Goal: Communication & Community: Answer question/provide support

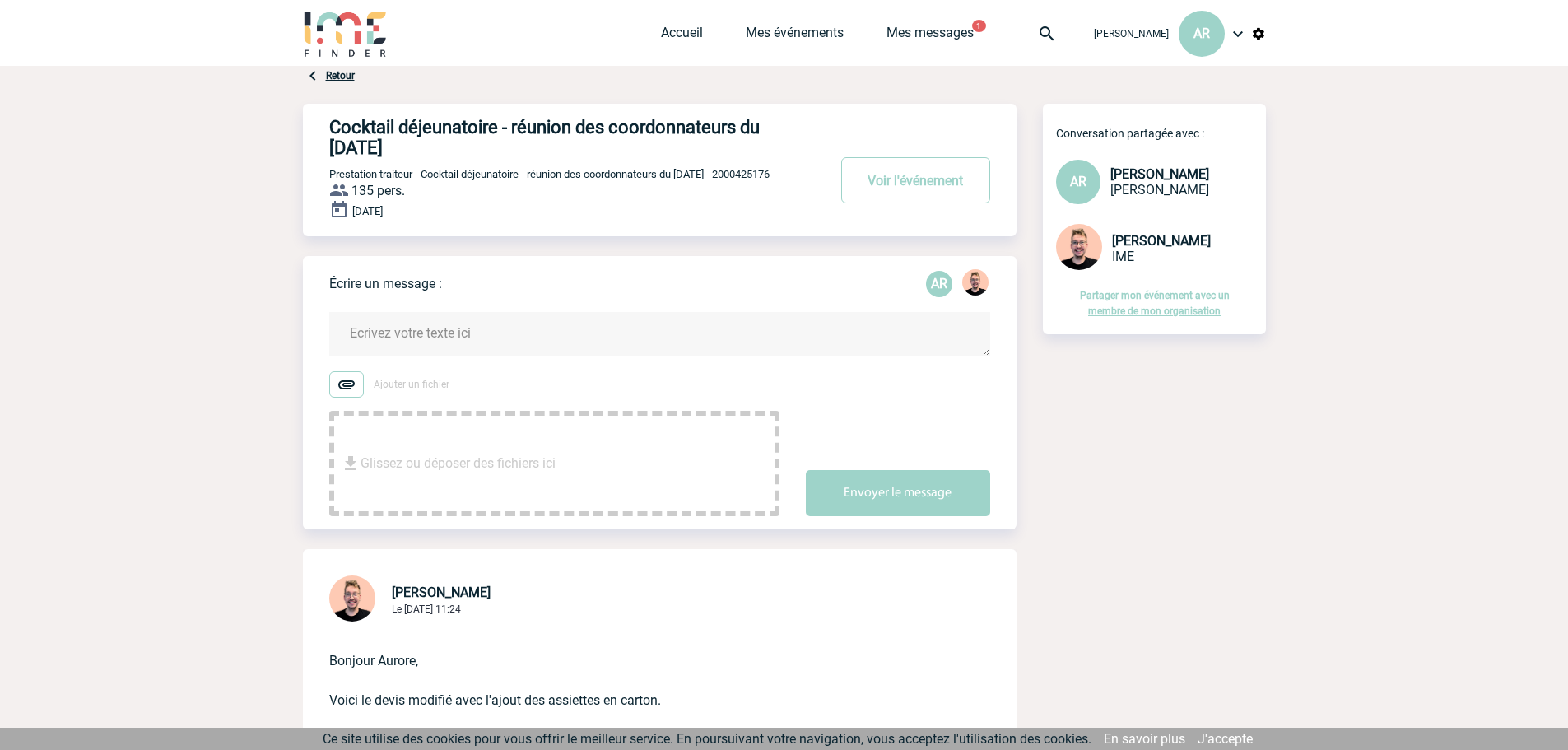
click at [428, 331] on textarea at bounding box center [660, 334] width 661 height 43
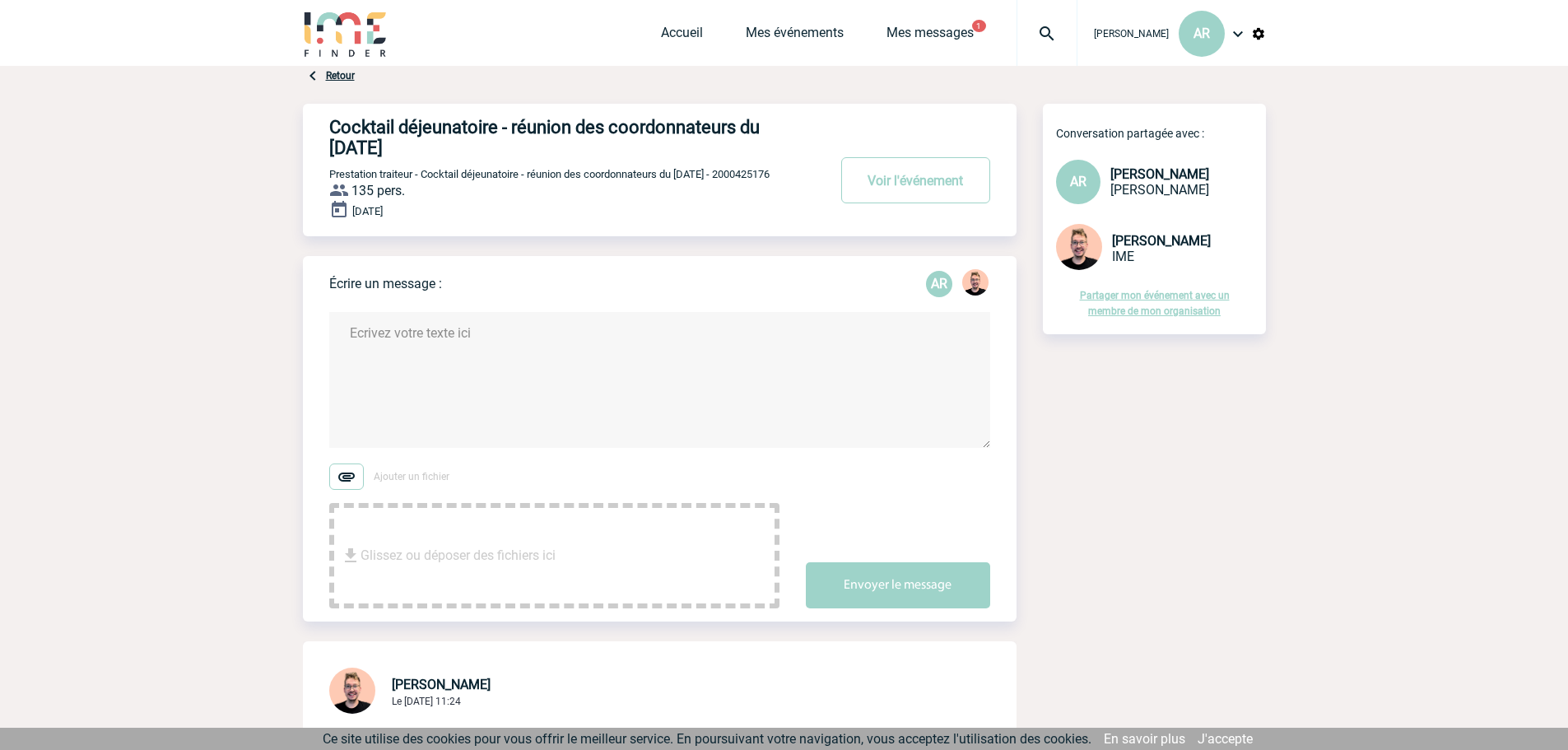
paste textarea "​[PERSON_NAME], Merci pour ce nouvel envoi et les rectifications. J'ai encore q…"
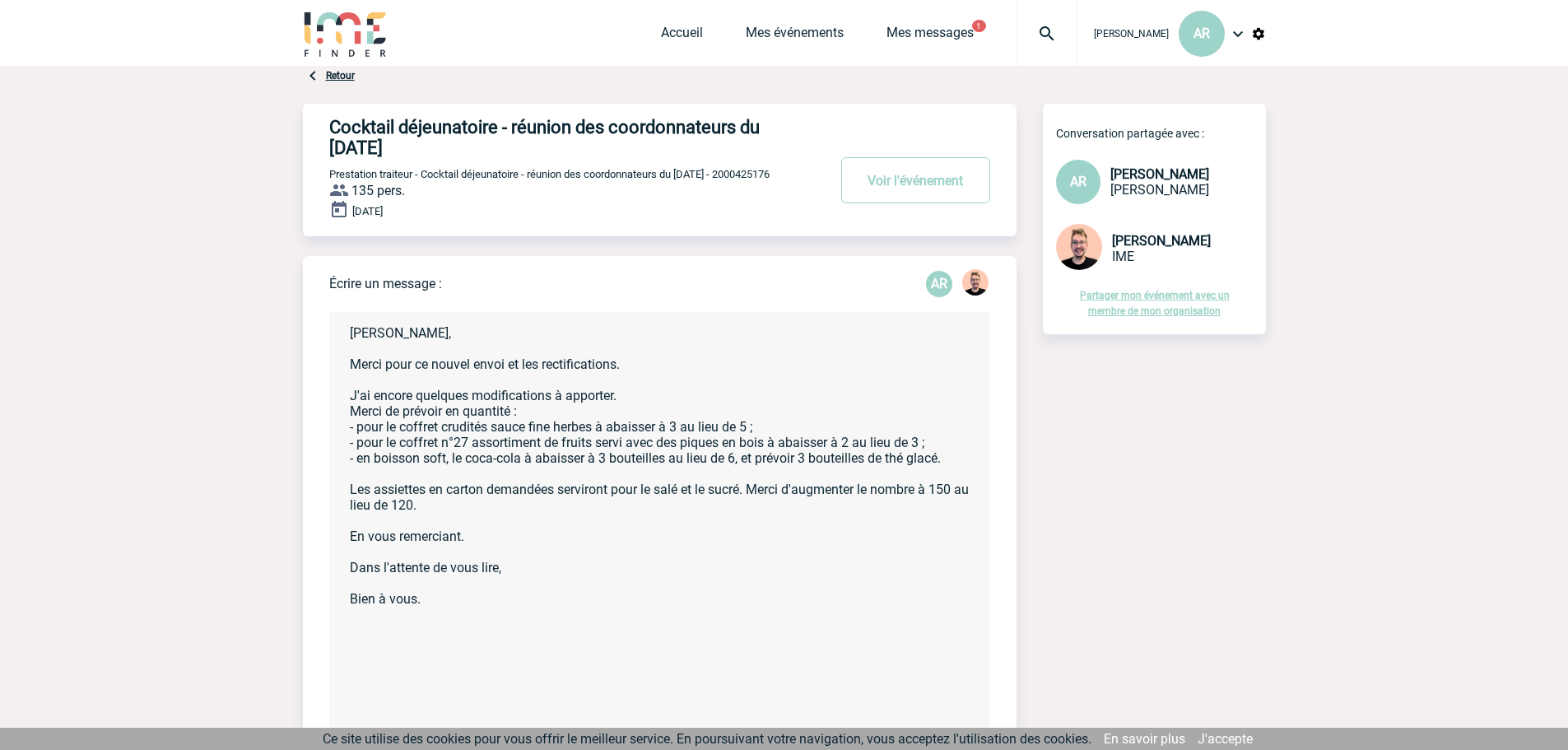
drag, startPoint x: 979, startPoint y: 446, endPoint x: 934, endPoint y: 733, distance: 290.5
click at [625, 368] on textarea "​[PERSON_NAME], Merci pour ce nouvel envoi et les rectifications. J'ai encore q…" at bounding box center [660, 523] width 661 height 422
click at [637, 401] on textarea "​[PERSON_NAME], Merci pour ce nouvel envoi et les rectifications qui me convien…" at bounding box center [660, 523] width 661 height 422
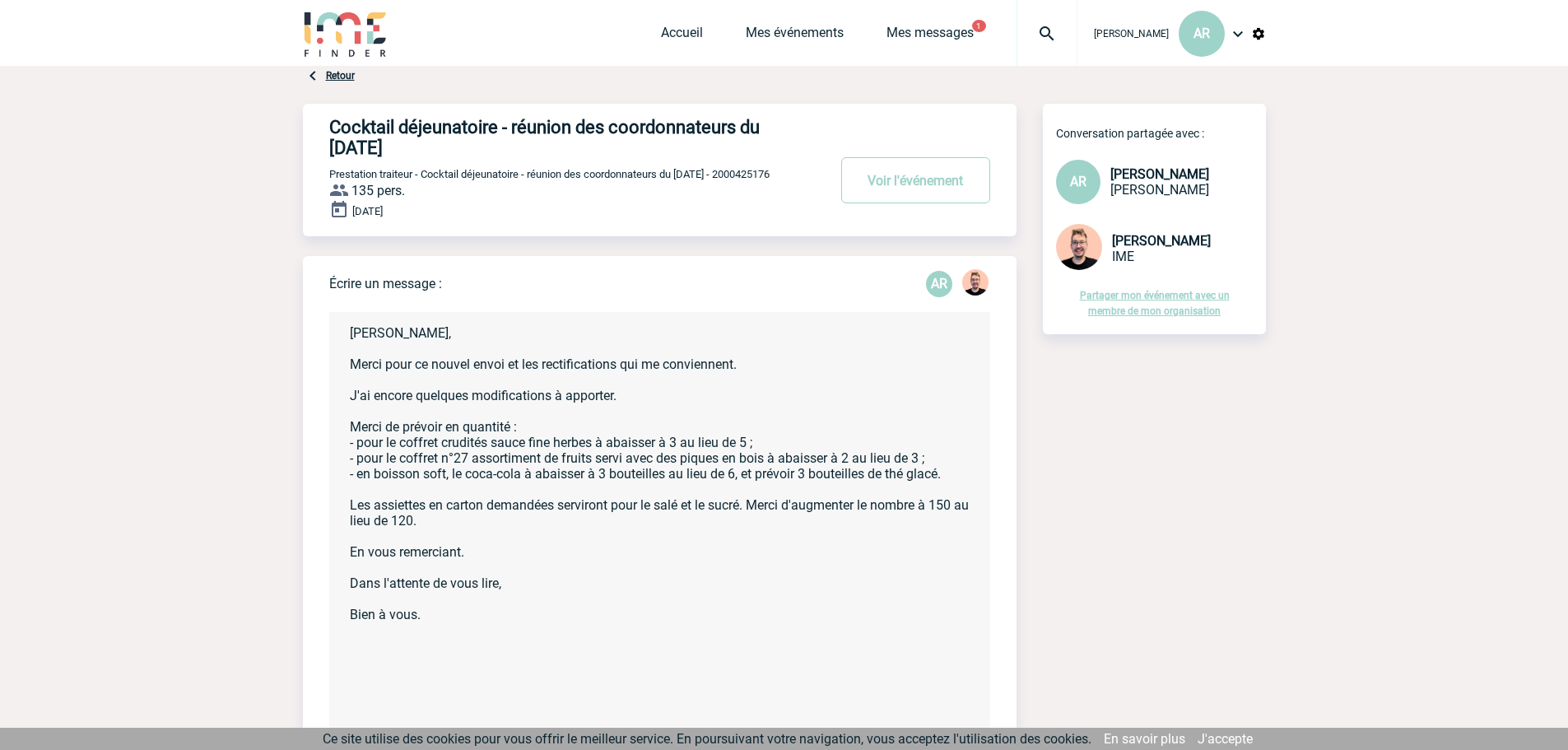
click at [596, 445] on textarea "​[PERSON_NAME], Merci pour ce nouvel envoi et les rectifications qui me convien…" at bounding box center [660, 523] width 661 height 422
click at [768, 461] on textarea "​[PERSON_NAME], Merci pour ce nouvel envoi et les rectifications qui me convien…" at bounding box center [660, 523] width 661 height 422
click at [522, 480] on textarea "​[PERSON_NAME], Merci pour ce nouvel envoi et les rectifications qui me convien…" at bounding box center [660, 523] width 661 height 422
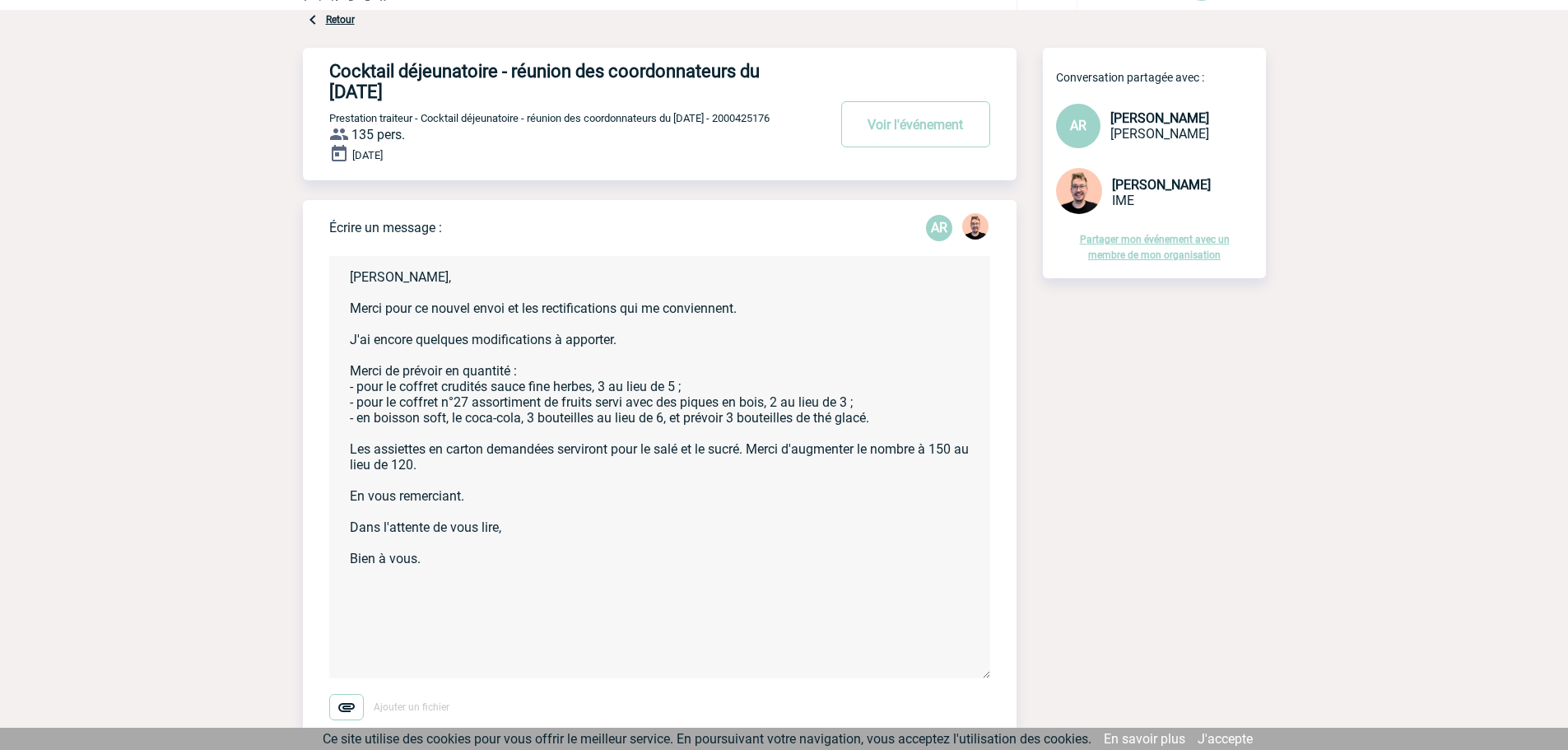
scroll to position [165, 0]
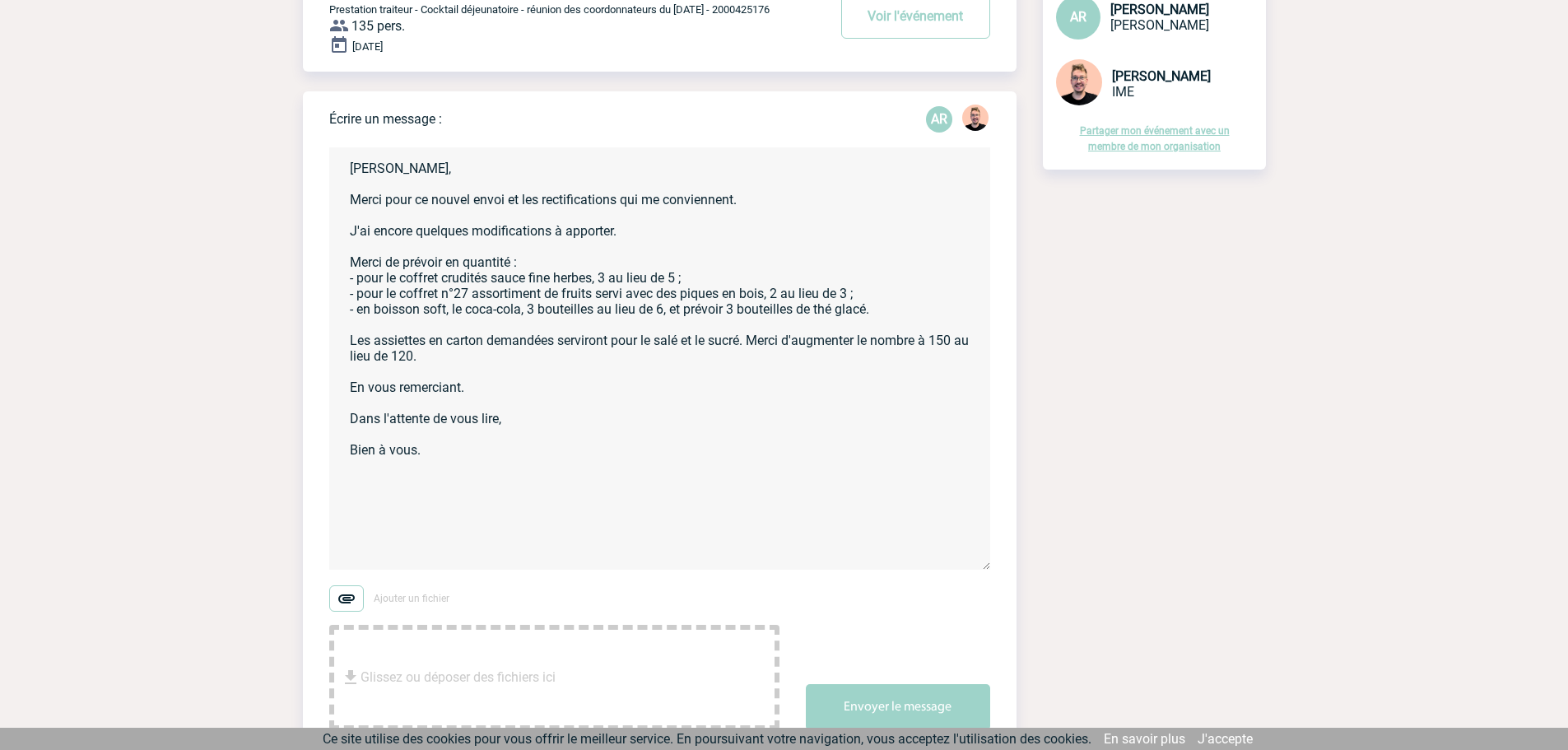
click at [428, 456] on textarea "​[PERSON_NAME], Merci pour ce nouvel envoi et les rectifications qui me convien…" at bounding box center [660, 358] width 661 height 422
click at [499, 421] on textarea "​[PERSON_NAME], Merci pour ce nouvel envoi et les rectifications qui me convien…" at bounding box center [660, 358] width 661 height 422
type textarea "​[PERSON_NAME], Merci pour ce nouvel envoi et les rectifications qui me convien…"
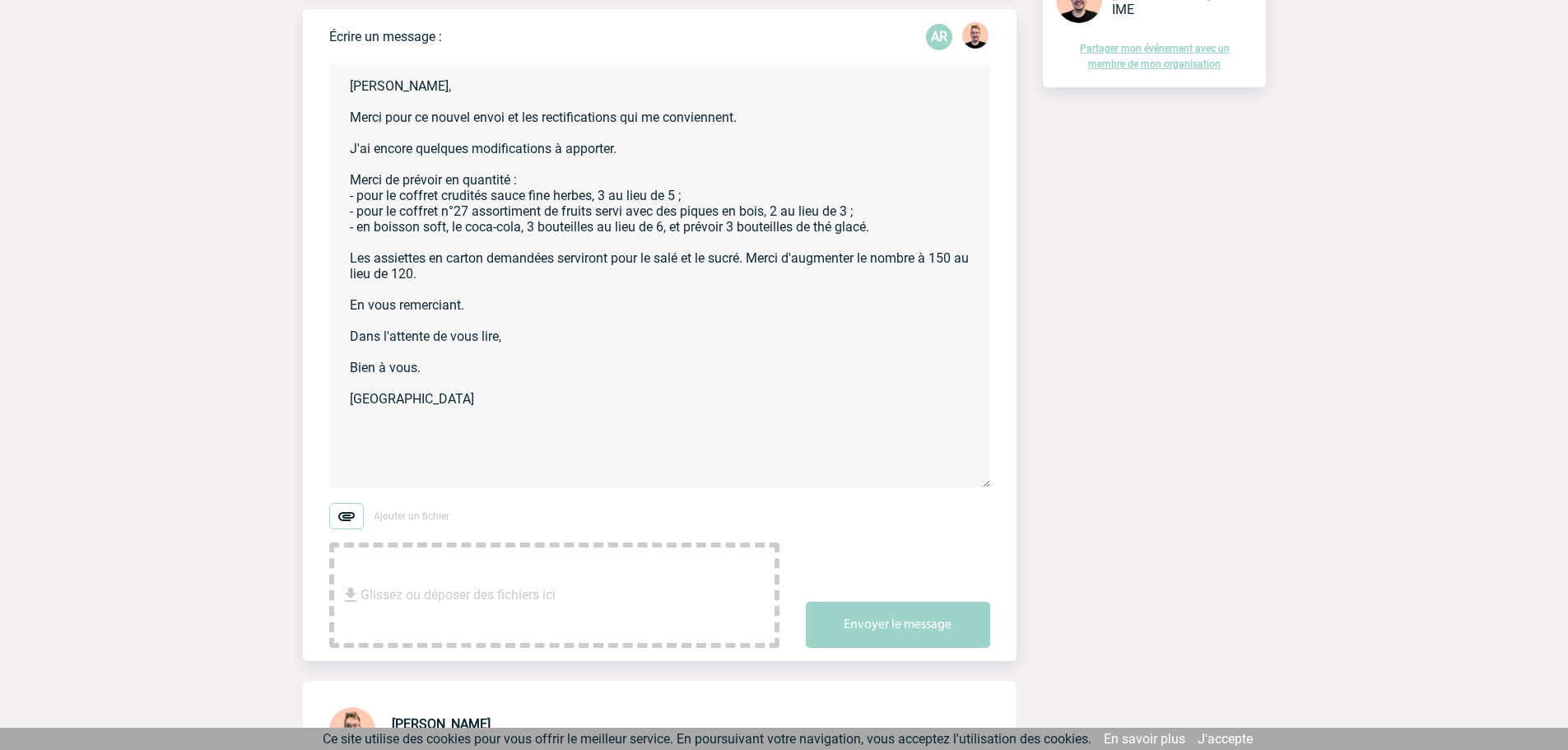
click at [585, 336] on textarea "​[PERSON_NAME], Merci pour ce nouvel envoi et les rectifications qui me convien…" at bounding box center [660, 276] width 661 height 422
click at [888, 630] on button "Envoyer le message" at bounding box center [898, 624] width 185 height 46
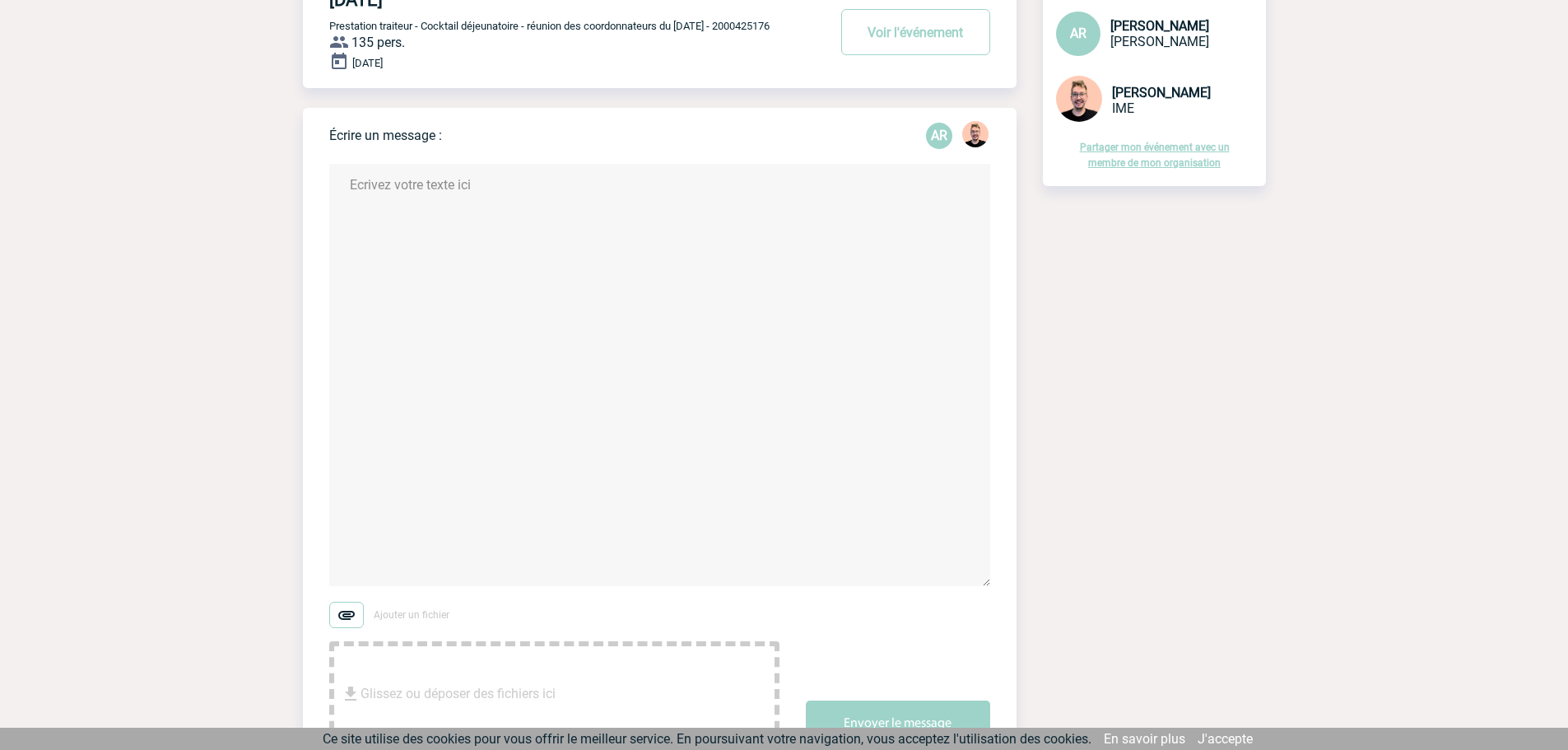
scroll to position [0, 0]
